Goal: Task Accomplishment & Management: Manage account settings

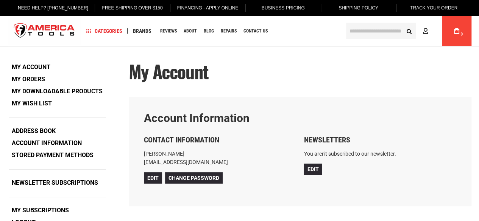
click at [54, 29] on img "store logo" at bounding box center [44, 31] width 73 height 28
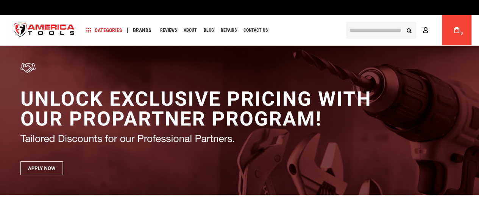
click at [430, 33] on link "Account" at bounding box center [427, 30] width 14 height 14
click at [426, 30] on icon at bounding box center [425, 30] width 6 height 7
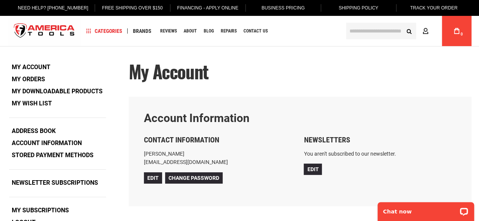
type input "**********"
click at [182, 97] on div "Account Information Contact Information [PERSON_NAME] [EMAIL_ADDRESS][DOMAIN_NA…" at bounding box center [300, 152] width 343 height 110
click at [182, 96] on div "My Account" at bounding box center [300, 79] width 343 height 35
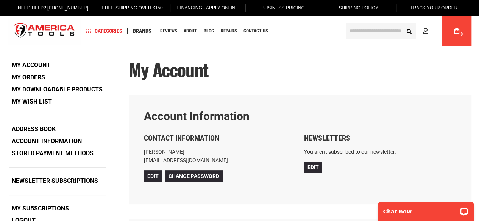
scroll to position [6, 0]
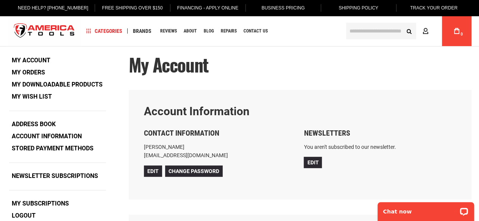
click at [178, 87] on div "My Account" at bounding box center [300, 72] width 343 height 35
click at [177, 85] on div "My Account" at bounding box center [300, 72] width 343 height 35
click at [170, 80] on div "My Account" at bounding box center [300, 72] width 343 height 35
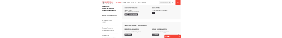
scroll to position [76, 0]
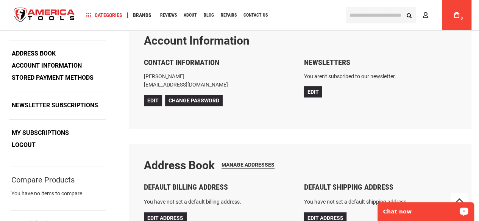
click at [461, 206] on div "Chat now" at bounding box center [425, 212] width 97 height 19
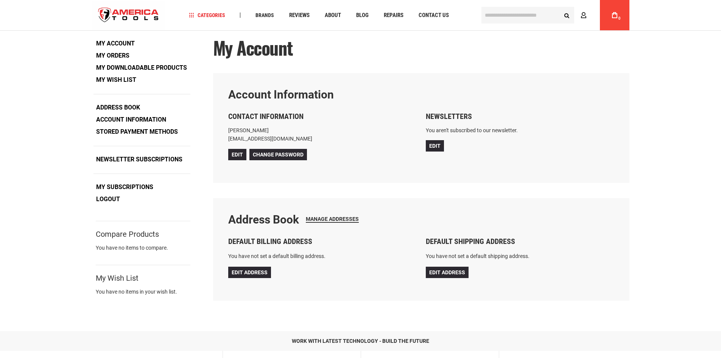
scroll to position [0, 0]
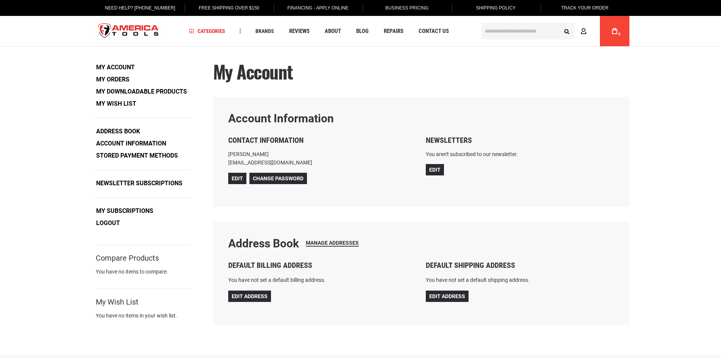
click at [478, 80] on div "Language English Español Need Help? +1 305-513-9914 Free Shipping Over $150 Fin…" at bounding box center [360, 300] width 721 height 601
